Goal: Transaction & Acquisition: Purchase product/service

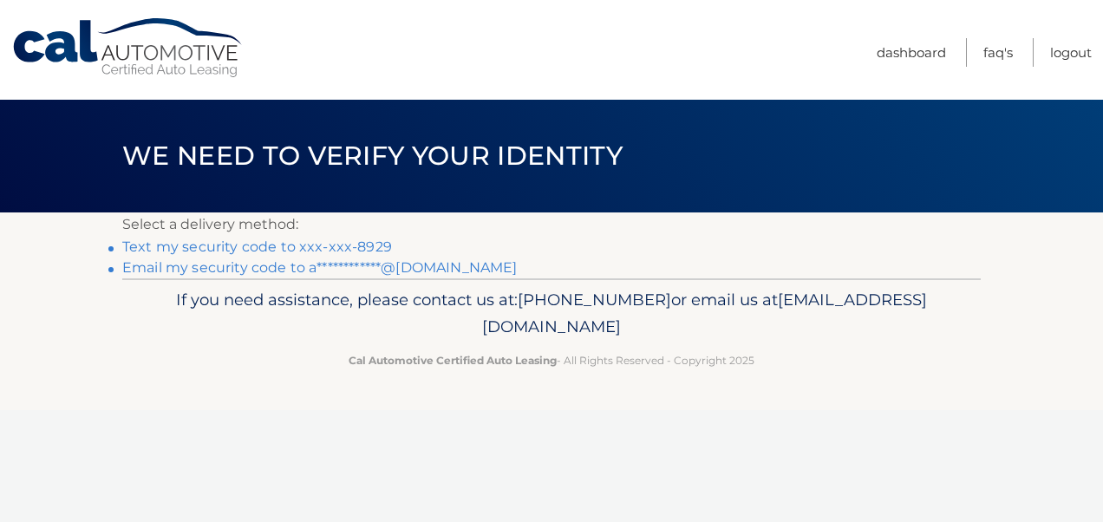
click at [281, 246] on link "Text my security code to xxx-xxx-8929" at bounding box center [257, 246] width 270 height 16
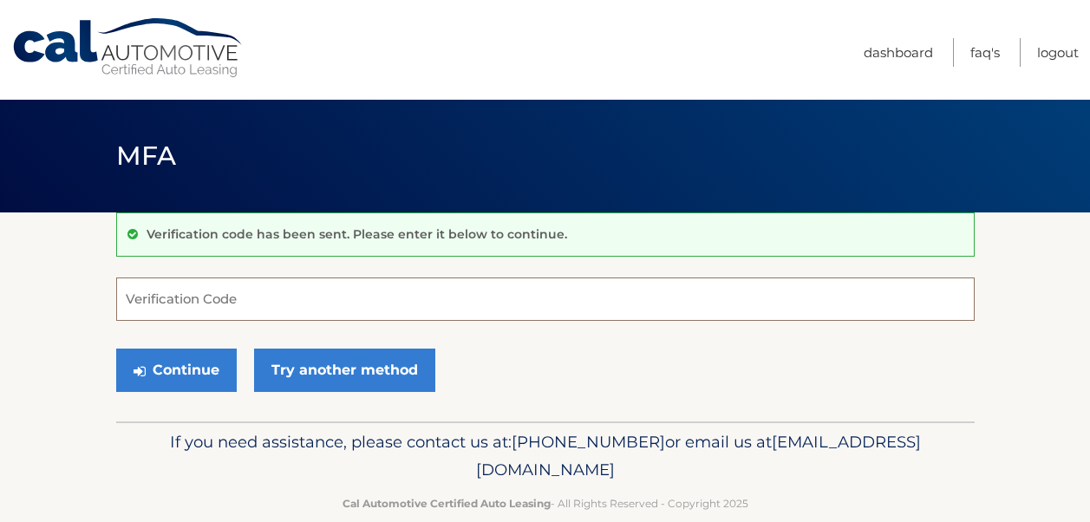
click at [237, 299] on input "Verification Code" at bounding box center [545, 298] width 858 height 43
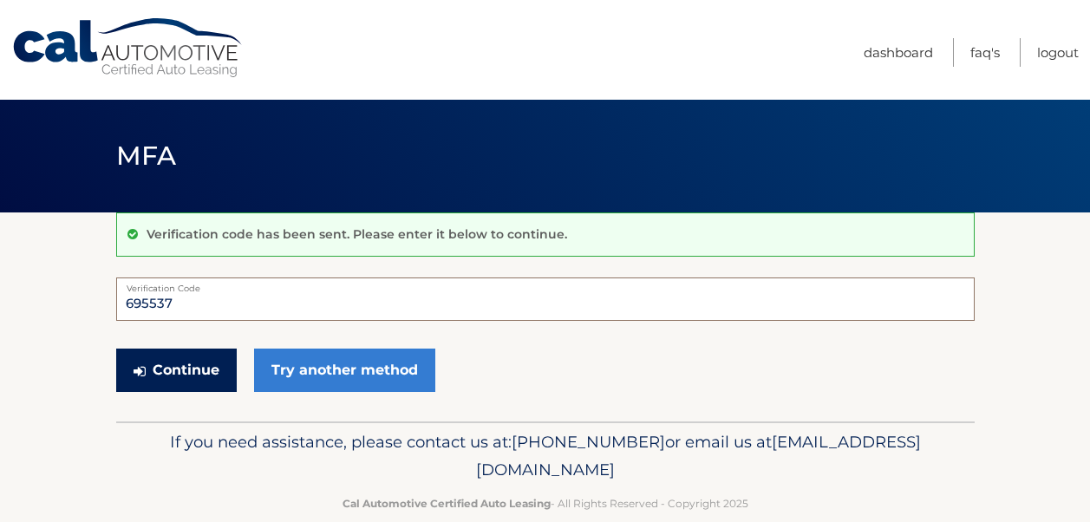
type input "695537"
click at [173, 357] on button "Continue" at bounding box center [176, 369] width 121 height 43
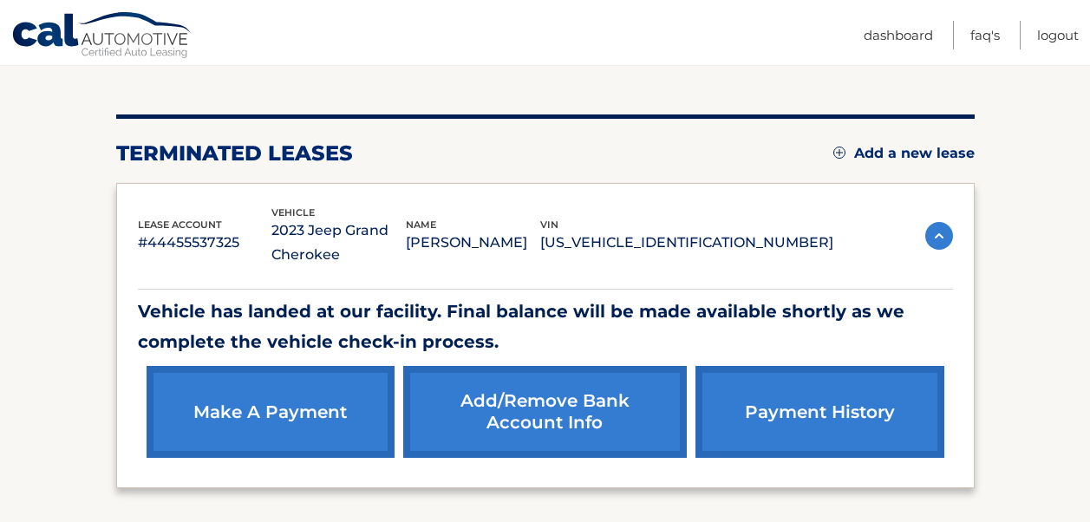
scroll to position [174, 0]
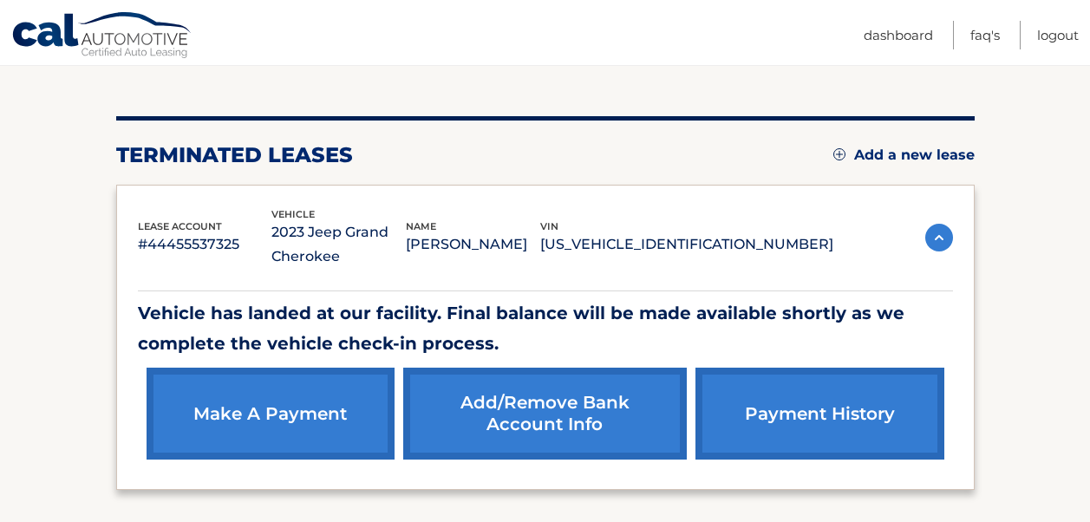
click at [293, 395] on link "make a payment" at bounding box center [271, 414] width 248 height 92
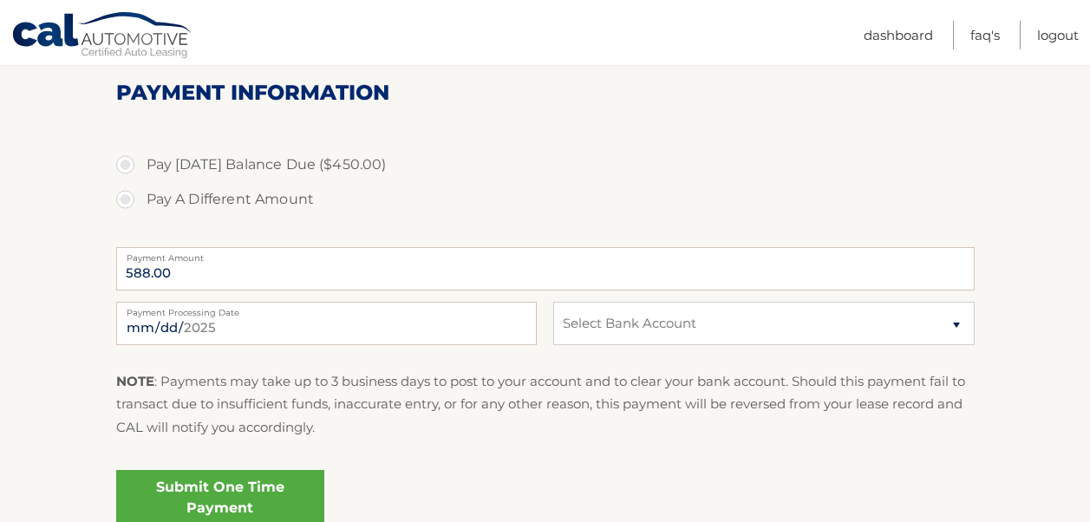
scroll to position [225, 0]
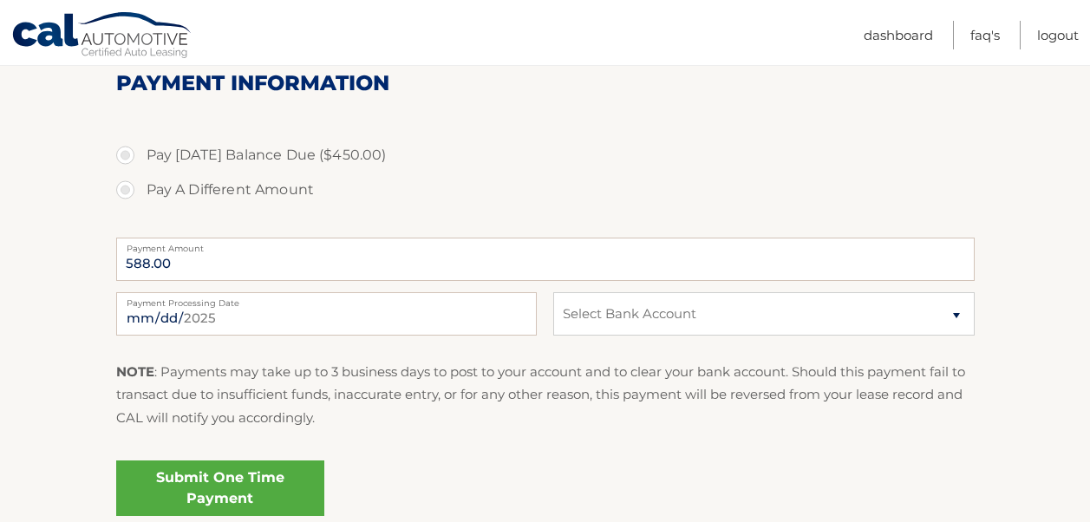
click at [127, 153] on label "Pay [DATE] Balance Due ($450.00)" at bounding box center [545, 155] width 858 height 35
click at [127, 153] on input "Pay [DATE] Balance Due ($450.00)" at bounding box center [131, 152] width 17 height 28
radio input "true"
type input "450.00"
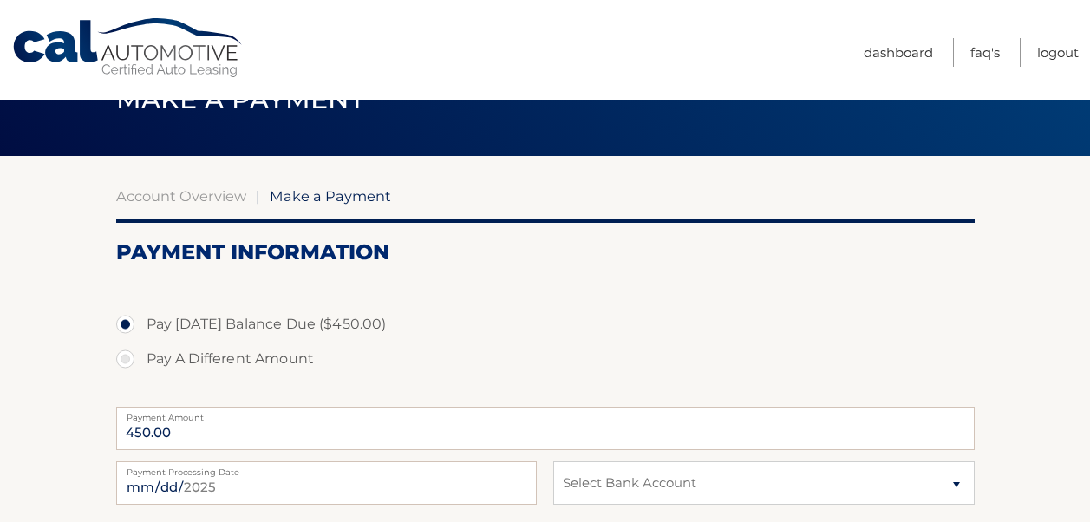
scroll to position [57, 0]
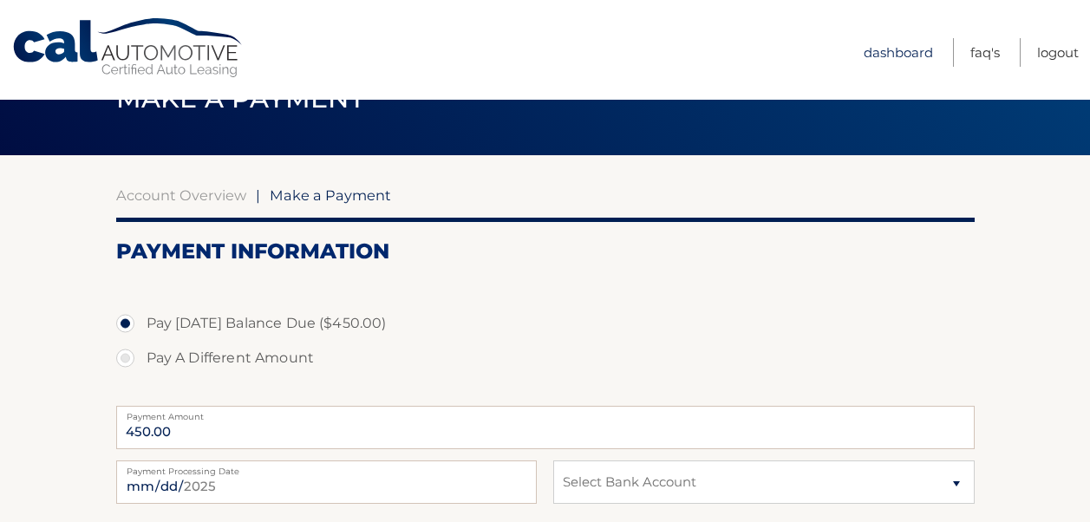
click at [866, 61] on link "Dashboard" at bounding box center [897, 52] width 69 height 29
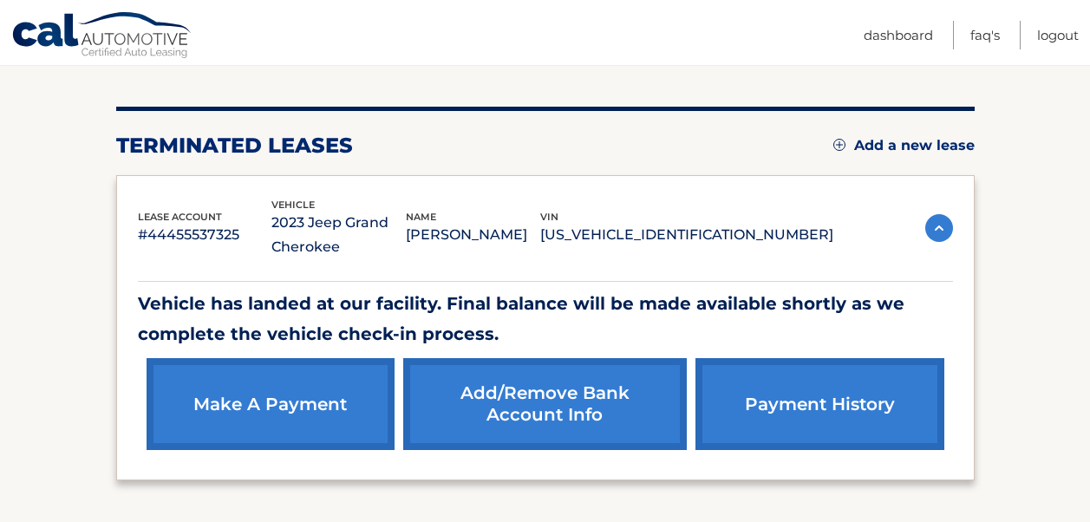
scroll to position [202, 0]
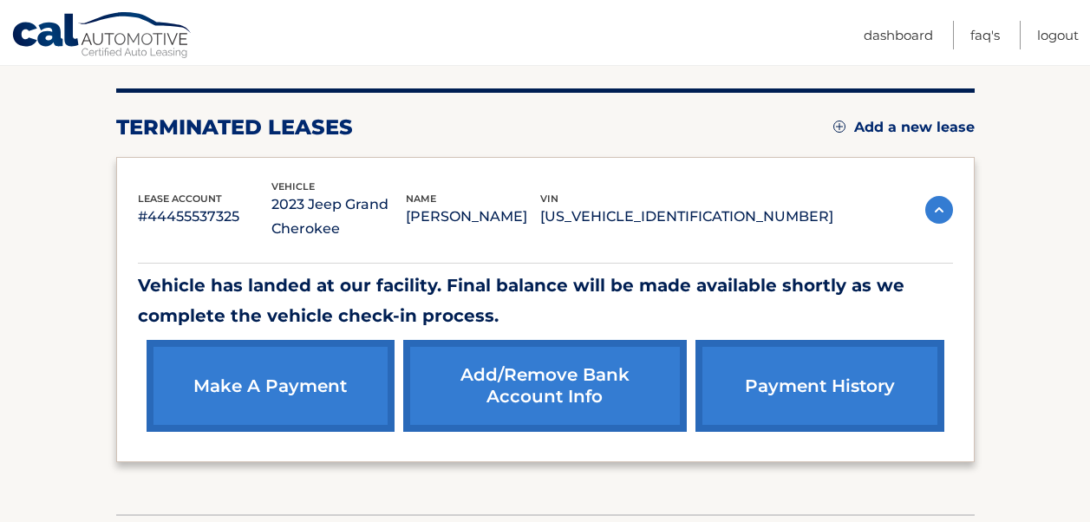
click at [838, 414] on link "payment history" at bounding box center [819, 386] width 248 height 92
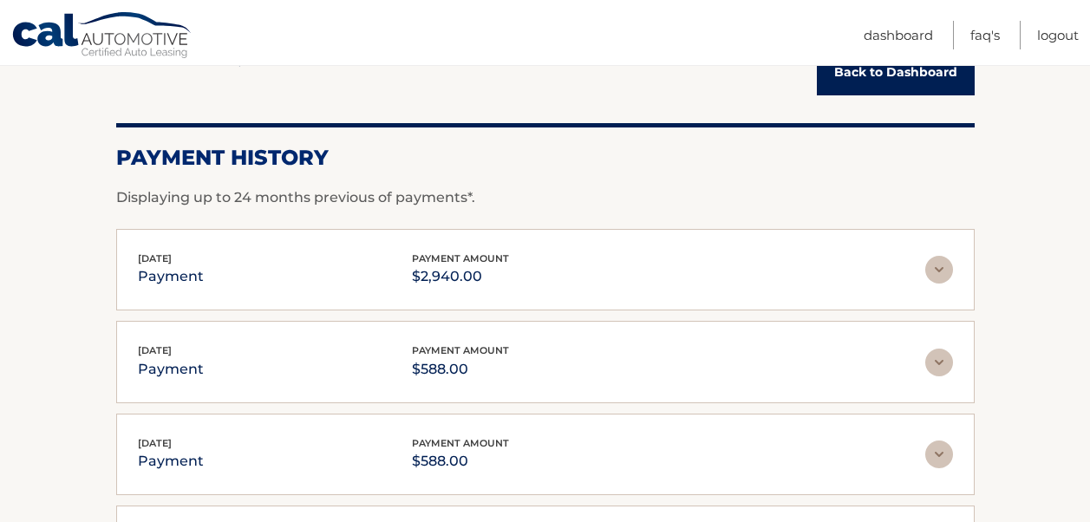
scroll to position [196, 0]
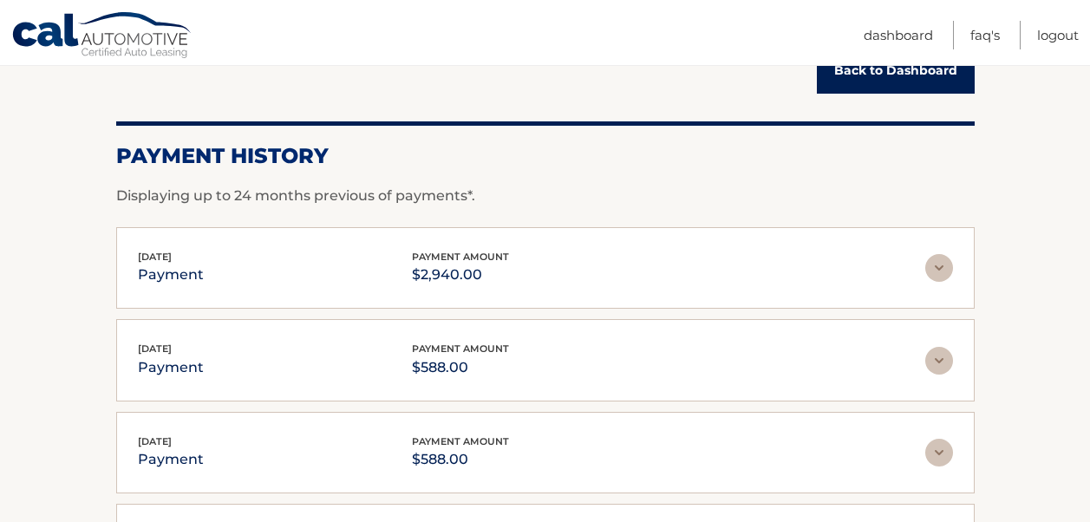
click at [938, 277] on img at bounding box center [939, 268] width 28 height 28
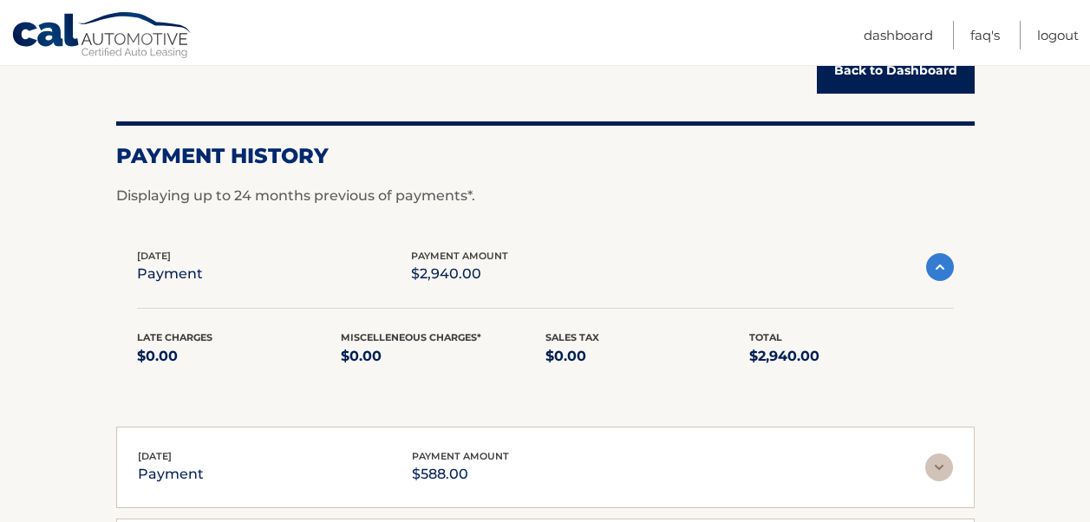
click at [938, 277] on img at bounding box center [940, 267] width 28 height 28
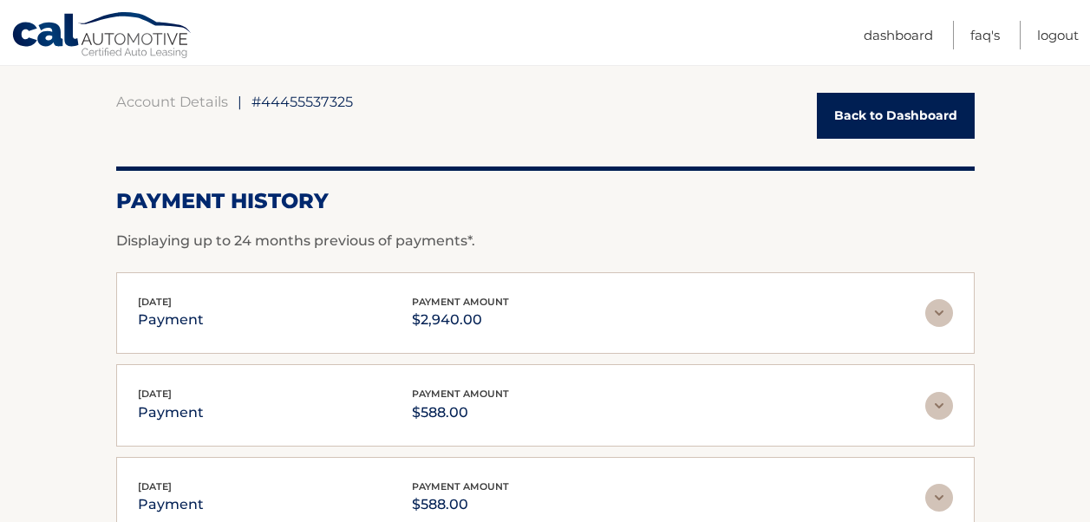
scroll to position [121, 0]
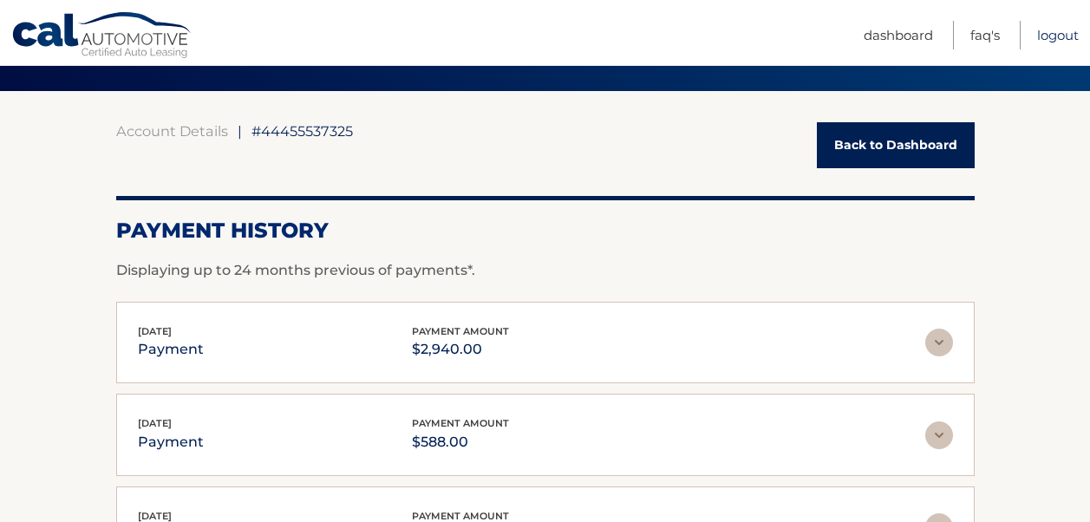
click at [1046, 43] on link "Logout" at bounding box center [1058, 35] width 42 height 29
